Goal: Find specific page/section: Find specific page/section

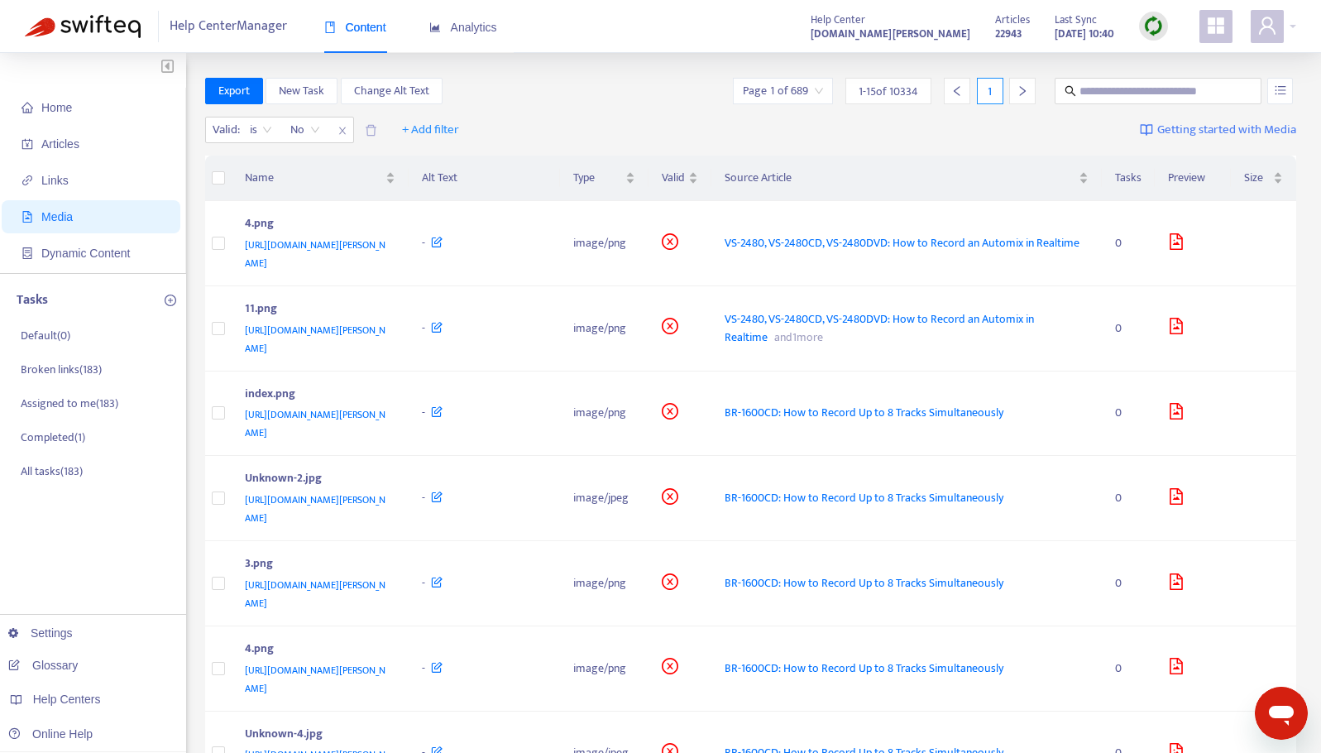
click at [1156, 31] on img at bounding box center [1153, 26] width 21 height 21
click at [1177, 60] on link "Quick Sync" at bounding box center [1187, 59] width 70 height 19
click at [466, 27] on span "Analytics" at bounding box center [463, 27] width 68 height 13
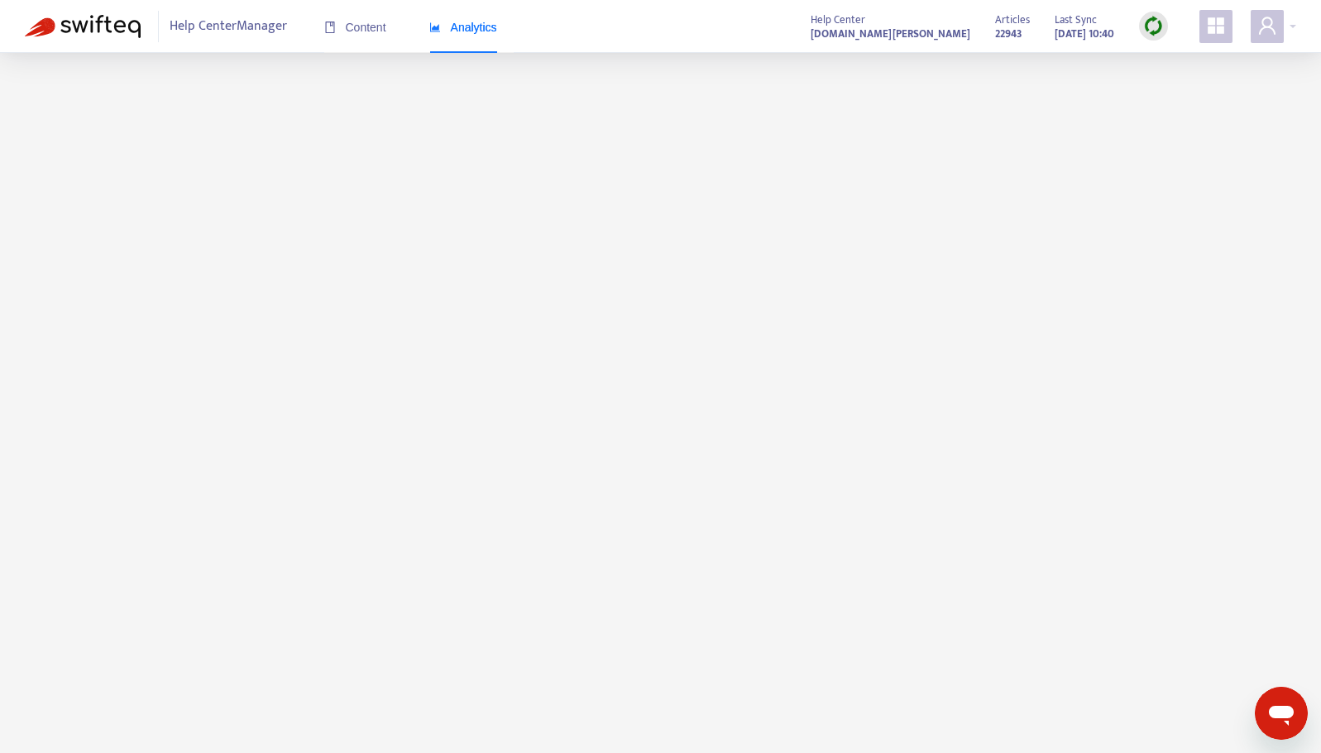
click at [1158, 27] on img at bounding box center [1153, 26] width 21 height 21
click at [1170, 54] on link "Quick Sync" at bounding box center [1187, 59] width 70 height 19
